Goal: Navigation & Orientation: Find specific page/section

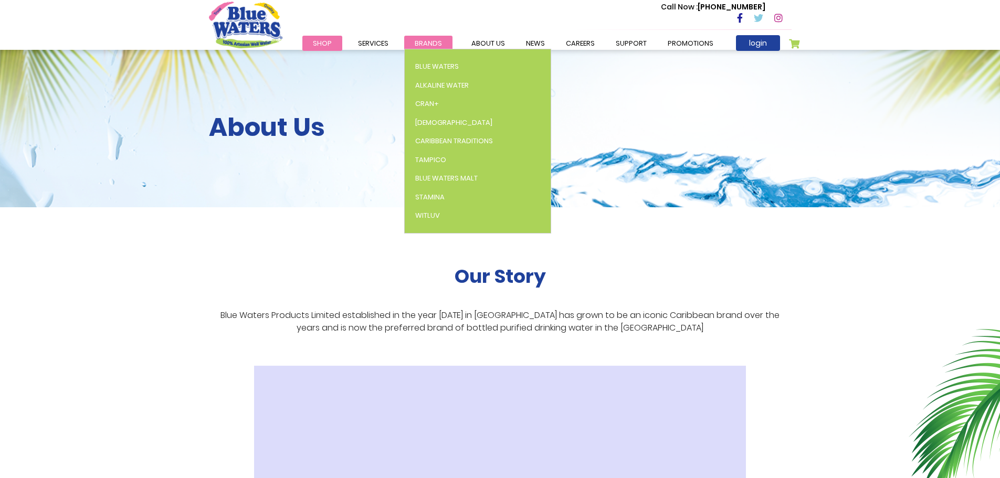
click at [430, 40] on span "Brands" at bounding box center [428, 43] width 27 height 10
click at [431, 85] on span "Alkaline Water" at bounding box center [442, 85] width 54 height 10
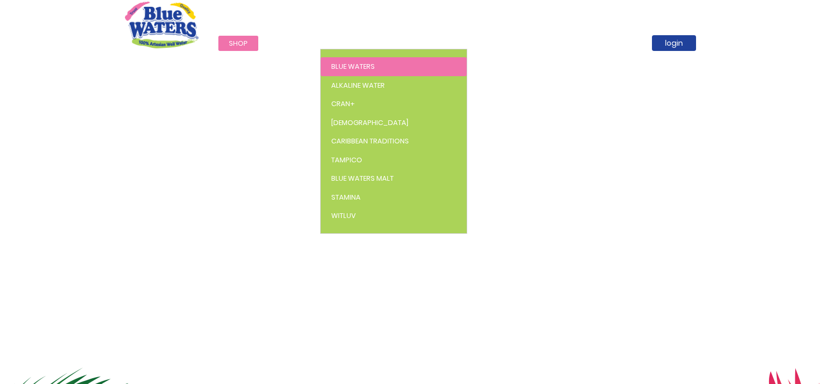
click at [347, 67] on span "Blue Waters" at bounding box center [353, 66] width 44 height 10
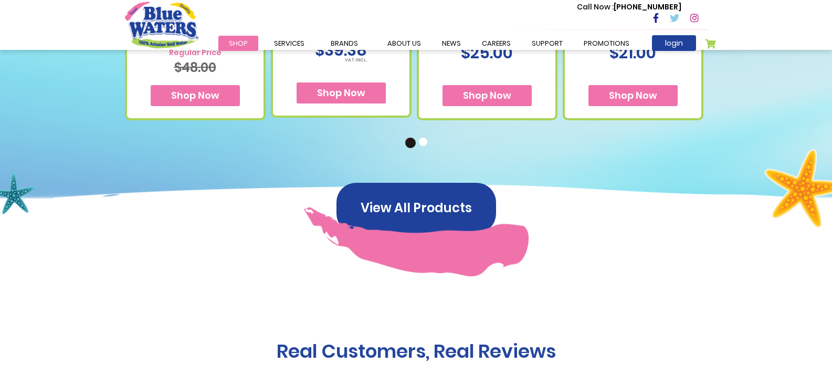
scroll to position [840, 0]
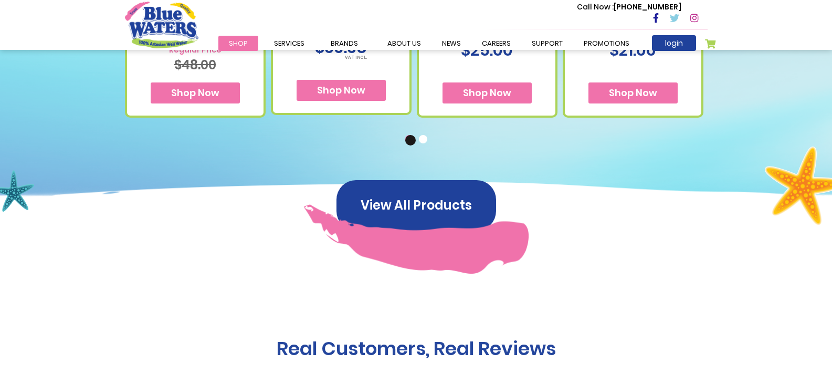
click at [424, 141] on button "2" at bounding box center [424, 140] width 11 height 11
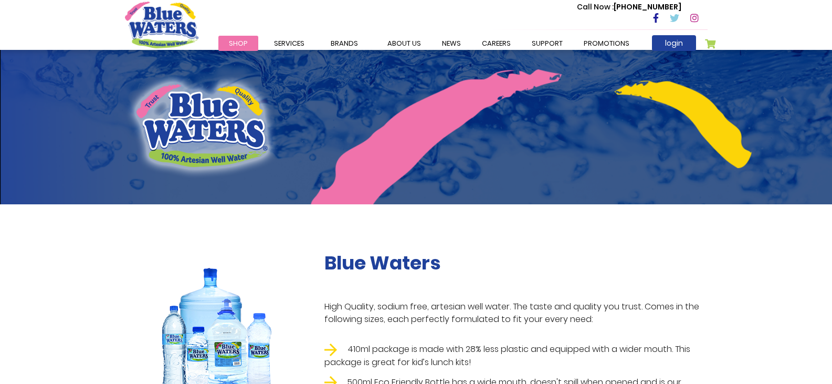
scroll to position [0, 0]
